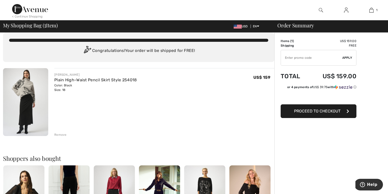
scroll to position [7, 0]
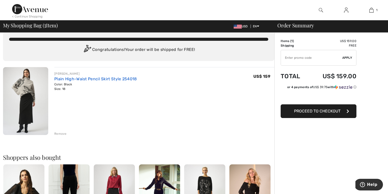
click at [66, 78] on link "Plain High-Waist Pencil Skirt Style 254018" at bounding box center [95, 78] width 83 height 5
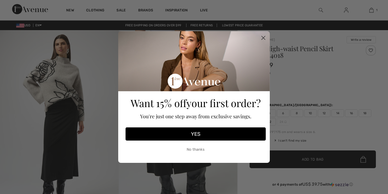
checkbox input "true"
click at [263, 39] on circle "Close dialog" at bounding box center [263, 38] width 8 height 8
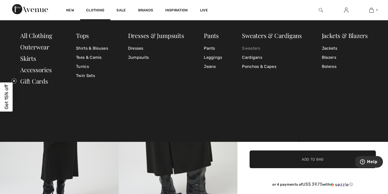
click at [250, 48] on link "Sweaters" at bounding box center [272, 48] width 60 height 9
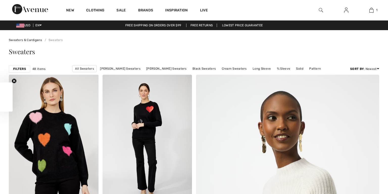
scroll to position [117, 0]
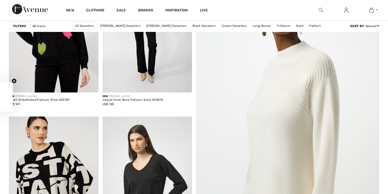
checkbox input "true"
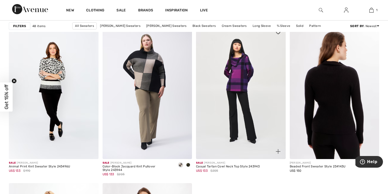
scroll to position [2116, 0]
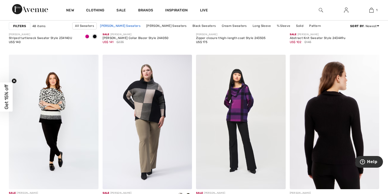
click at [138, 25] on link "[PERSON_NAME] Sweaters" at bounding box center [120, 25] width 45 height 7
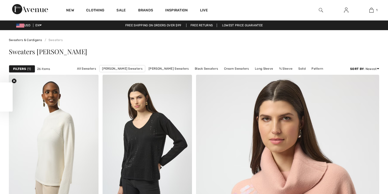
checkbox input "true"
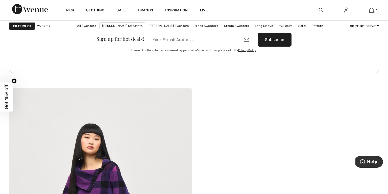
scroll to position [1178, 0]
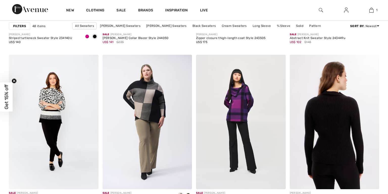
checkbox input "true"
